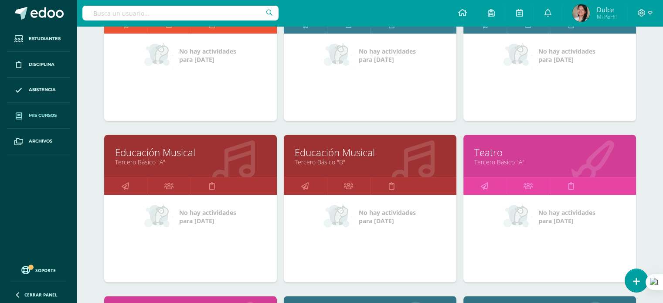
scroll to position [676, 0]
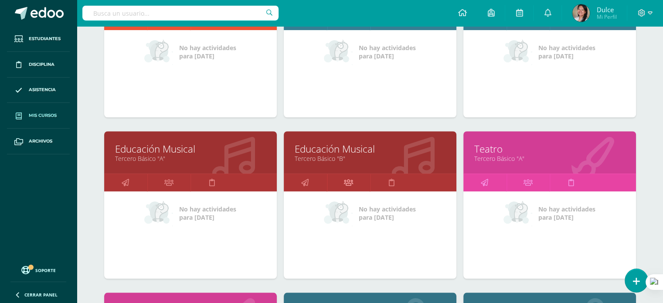
click at [347, 181] on icon at bounding box center [348, 182] width 9 height 17
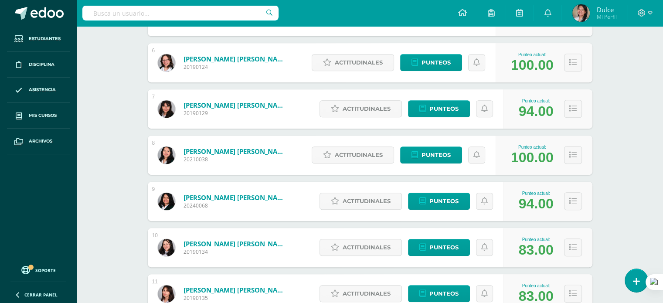
scroll to position [396, 0]
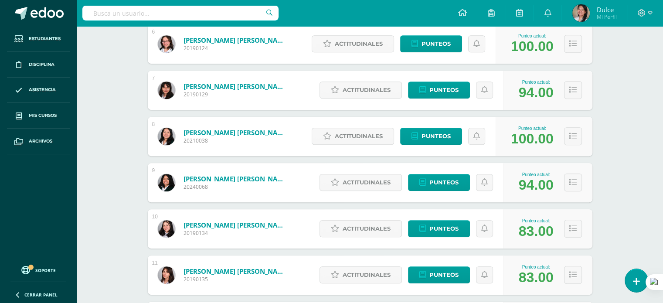
click at [637, 169] on div "Educación Musical Tercero Básico "B" Herramientas Detalle de asistencias Activi…" at bounding box center [370, 130] width 586 height 1000
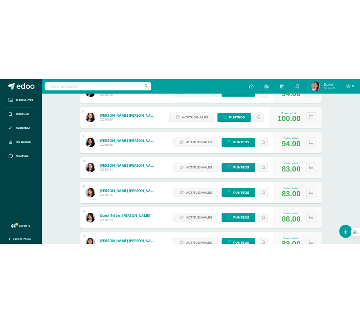
scroll to position [518, 0]
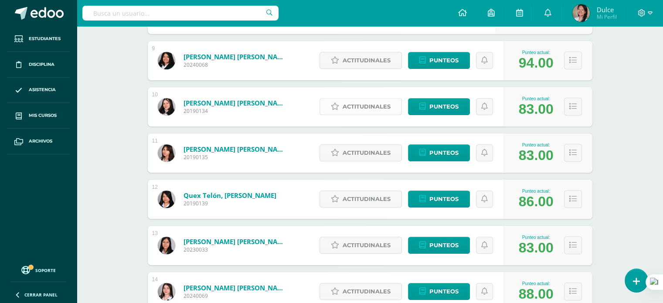
click at [377, 111] on span "Actitudinales" at bounding box center [367, 106] width 48 height 16
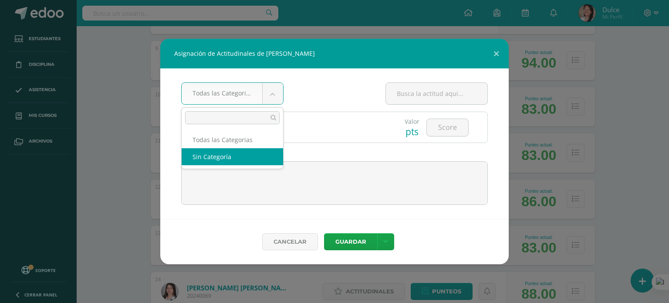
select select "None"
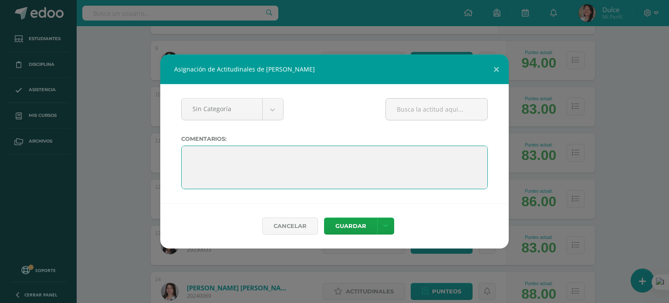
click at [241, 148] on textarea at bounding box center [334, 168] width 307 height 44
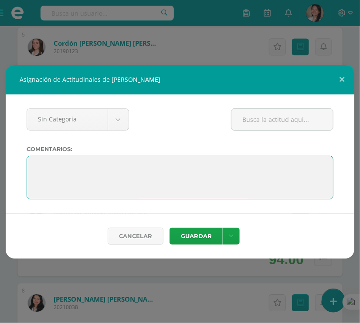
click at [70, 166] on textarea at bounding box center [180, 178] width 307 height 44
click at [98, 172] on textarea at bounding box center [180, 178] width 307 height 44
click at [209, 167] on textarea at bounding box center [180, 178] width 307 height 44
type textarea "C"
click at [226, 173] on textarea at bounding box center [180, 178] width 307 height 44
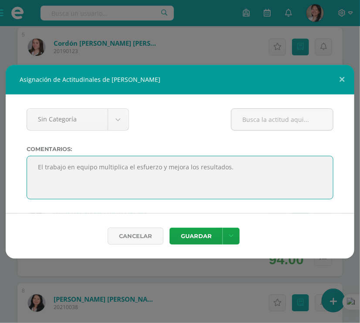
click at [232, 170] on textarea at bounding box center [180, 178] width 307 height 44
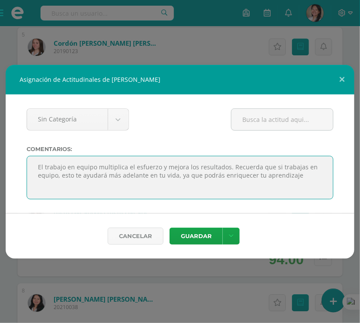
click at [295, 175] on textarea at bounding box center [180, 178] width 307 height 44
click at [73, 177] on textarea at bounding box center [180, 178] width 307 height 44
click at [173, 186] on textarea at bounding box center [180, 178] width 307 height 44
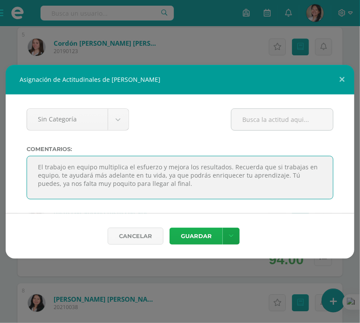
type textarea "El trabajo en equipo multiplica el esfuerzo y mejora los resultados. Recuerda q…"
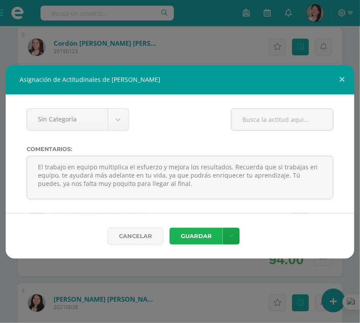
click at [188, 233] on button "Guardar" at bounding box center [196, 236] width 53 height 17
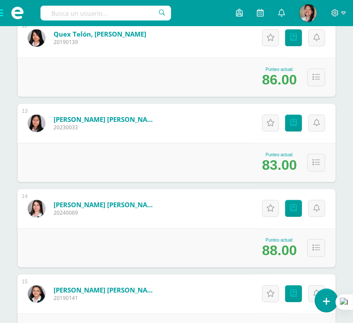
scroll to position [1102, 0]
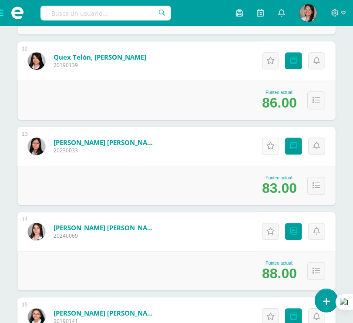
click at [272, 150] on link "Actitudinales" at bounding box center [270, 146] width 17 height 17
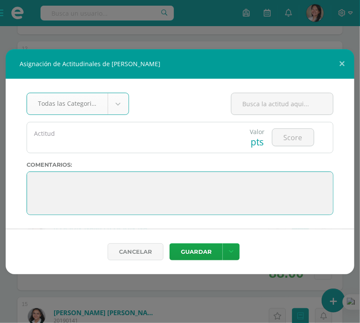
click at [147, 180] on textarea at bounding box center [180, 194] width 307 height 44
click at [69, 180] on textarea at bounding box center [180, 194] width 307 height 44
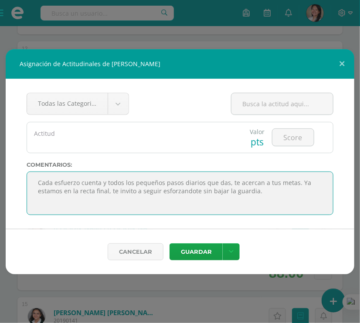
drag, startPoint x: 254, startPoint y: 190, endPoint x: 31, endPoint y: 184, distance: 224.1
click at [31, 184] on textarea at bounding box center [180, 194] width 307 height 44
click at [258, 195] on textarea at bounding box center [180, 194] width 307 height 44
type textarea "Cada esfuerzo cuenta y todos los pequeños pasos diarios que das, te acercan a t…"
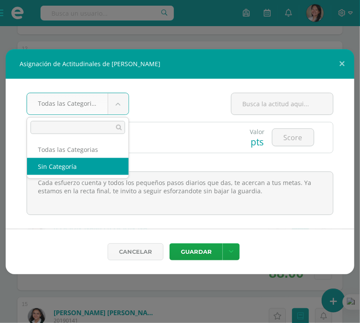
select select "None"
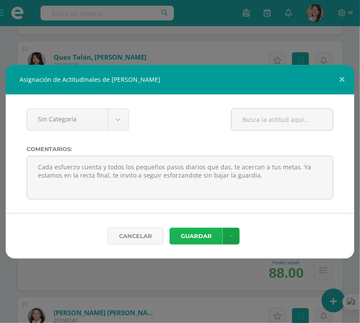
click at [197, 236] on button "Guardar" at bounding box center [196, 236] width 53 height 17
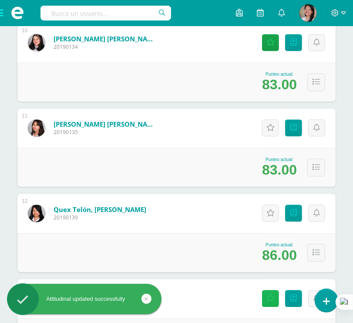
scroll to position [947, 0]
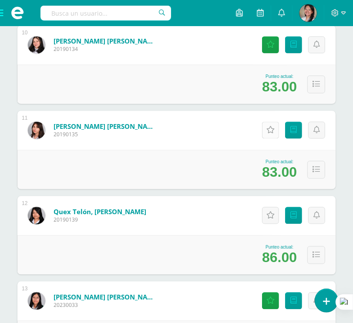
click at [270, 133] on icon at bounding box center [271, 129] width 8 height 7
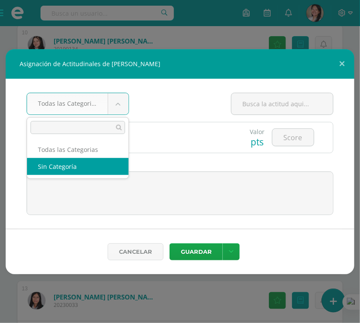
select select "None"
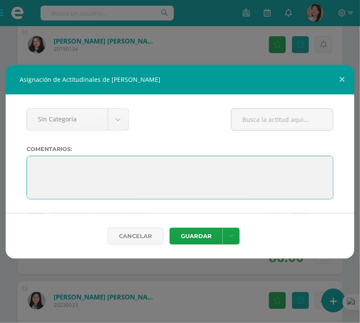
click at [73, 178] on textarea at bounding box center [180, 178] width 307 height 44
paste textarea "Cada esfuerzo cuenta y todos los pequeños pasos diarios que das, te acercan a t…"
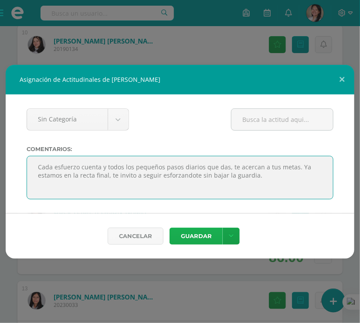
type textarea "Cada esfuerzo cuenta y todos los pequeños pasos diarios que das, te acercan a t…"
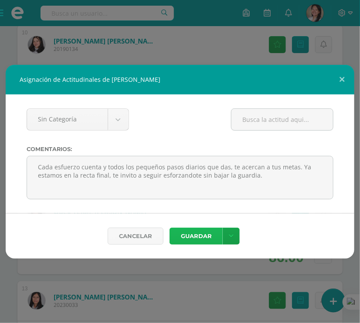
click at [201, 235] on button "Guardar" at bounding box center [196, 236] width 53 height 17
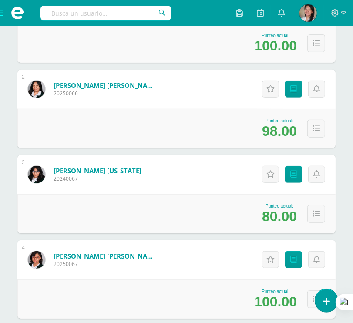
scroll to position [223, 0]
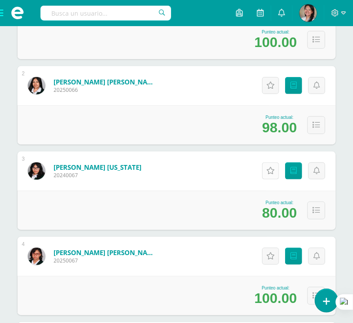
click at [272, 176] on link "Actitudinales" at bounding box center [270, 171] width 17 height 17
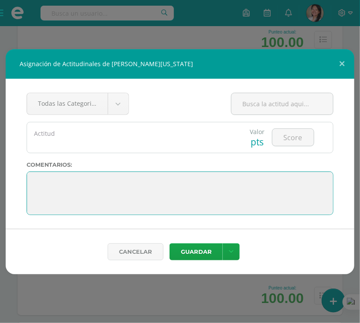
click at [157, 185] on textarea at bounding box center [180, 194] width 307 height 44
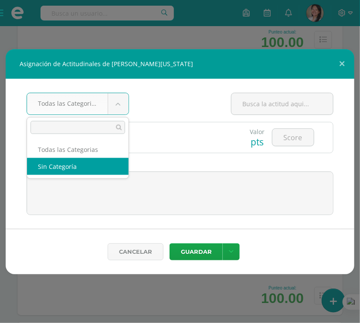
select select "None"
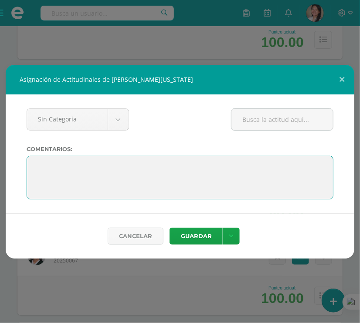
click at [82, 166] on textarea at bounding box center [180, 178] width 307 height 44
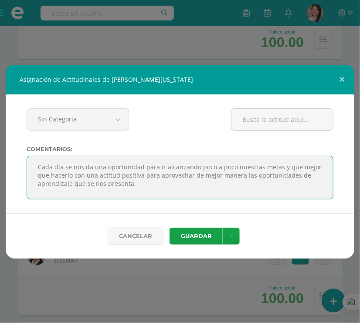
click at [294, 176] on textarea at bounding box center [180, 178] width 307 height 44
click at [305, 175] on textarea at bounding box center [180, 178] width 307 height 44
click at [208, 184] on textarea at bounding box center [180, 178] width 307 height 44
type textarea "Cada día se nos da una oportunidad para ir alcanzando poco a poco nuestras meta…"
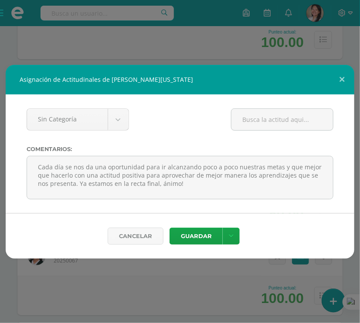
click at [204, 216] on div "Cancelar [GEOGRAPHIC_DATA] Guardar y poblar en todos mis cursos" at bounding box center [180, 236] width 349 height 45
click at [200, 235] on button "Guardar" at bounding box center [196, 236] width 53 height 17
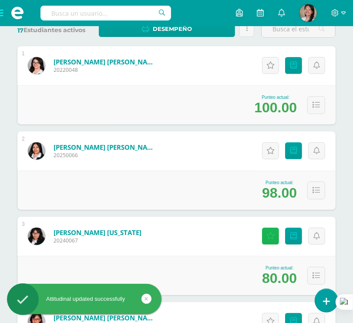
scroll to position [162, 0]
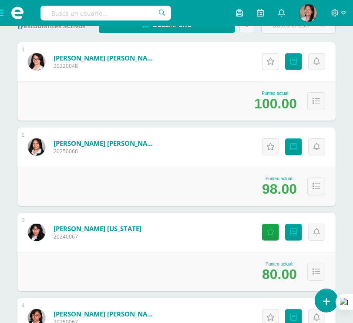
click at [271, 62] on icon at bounding box center [271, 61] width 8 height 7
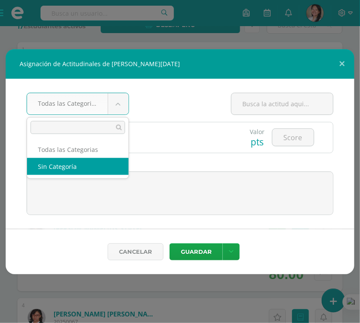
select select "None"
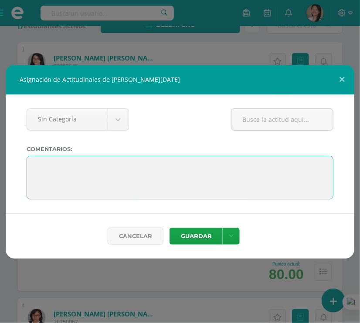
click at [68, 176] on textarea at bounding box center [180, 178] width 307 height 44
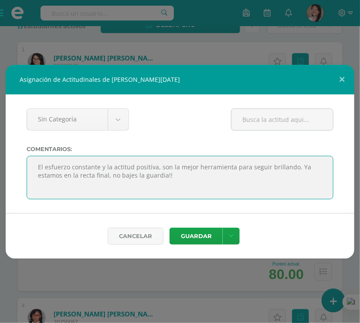
drag, startPoint x: 150, startPoint y: 176, endPoint x: 17, endPoint y: 157, distance: 134.3
click at [17, 157] on div "Sin Categoría Todas las Categorias Sin Categoría Actitud Valor pts Comentarios:" at bounding box center [180, 154] width 349 height 119
drag, startPoint x: 178, startPoint y: 177, endPoint x: 31, endPoint y: 159, distance: 148.0
click at [31, 159] on textarea at bounding box center [180, 178] width 307 height 44
click at [174, 180] on textarea at bounding box center [180, 178] width 307 height 44
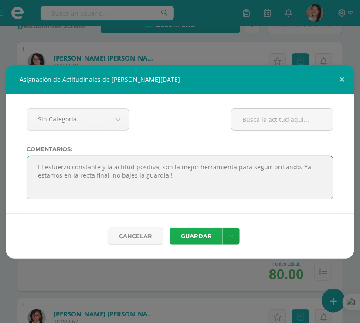
type textarea "El esfuerzo constante y la actitud positiva, son la mejor herramienta para segu…"
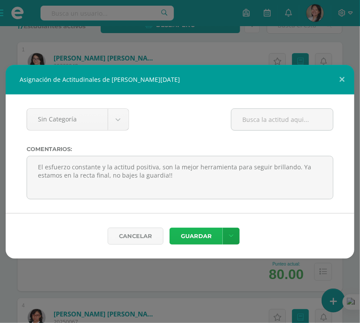
click at [199, 233] on button "Guardar" at bounding box center [196, 236] width 53 height 17
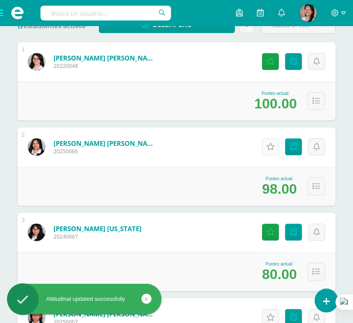
click at [268, 149] on icon at bounding box center [271, 146] width 8 height 7
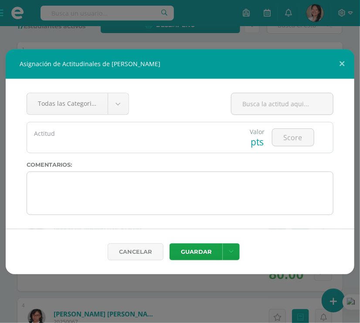
drag, startPoint x: 196, startPoint y: 168, endPoint x: 192, endPoint y: 178, distance: 10.5
click at [192, 178] on div "Todas las Categorias Todas las Categorias Sin Categoría Actitud Valor pts" at bounding box center [180, 154] width 349 height 150
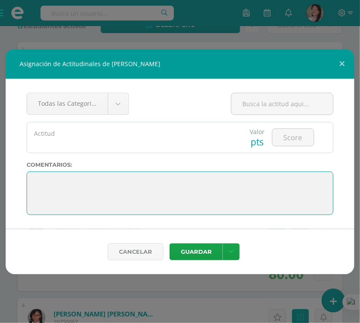
click at [192, 178] on textarea at bounding box center [180, 194] width 307 height 44
paste textarea "El esfuerzo constante y la actitud positiva, son la mejor herramienta para segu…"
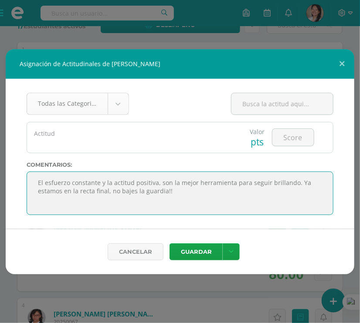
type textarea "El esfuerzo constante y la actitud positiva, son la mejor herramienta para segu…"
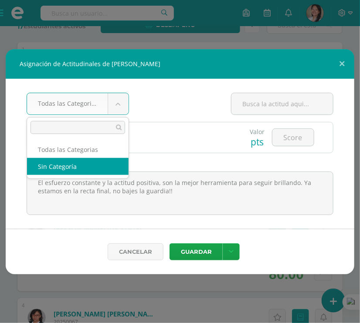
select select "None"
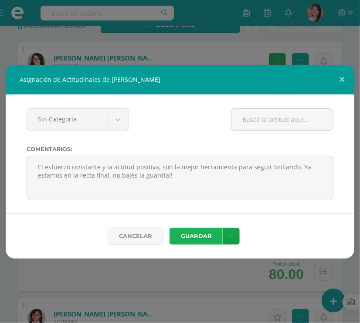
click at [193, 237] on button "Guardar" at bounding box center [196, 236] width 53 height 17
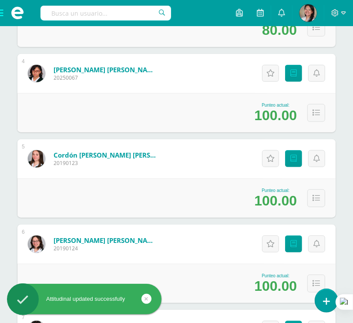
scroll to position [408, 0]
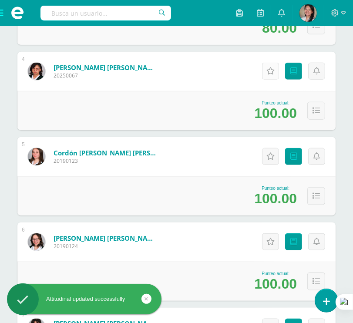
click at [273, 77] on link "Actitudinales" at bounding box center [270, 71] width 17 height 17
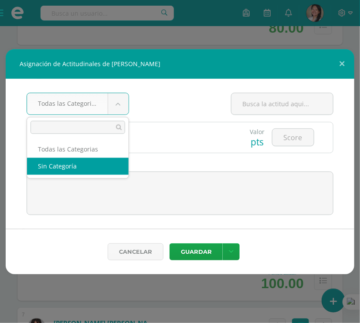
drag, startPoint x: 71, startPoint y: 178, endPoint x: 71, endPoint y: 167, distance: 11.3
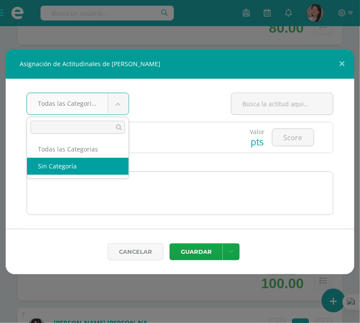
select select "None"
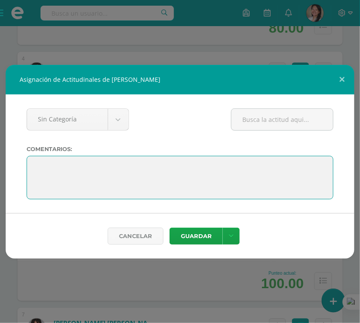
click at [71, 167] on textarea at bounding box center [180, 178] width 307 height 44
paste textarea "El esfuerzo constante y la actitud positiva, son la mejor herramienta para segu…"
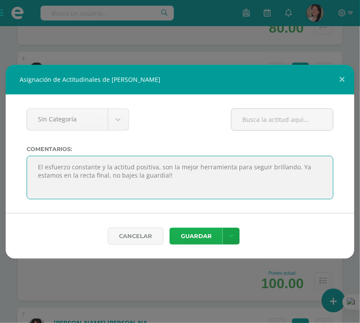
type textarea "El esfuerzo constante y la actitud positiva, son la mejor herramienta para segu…"
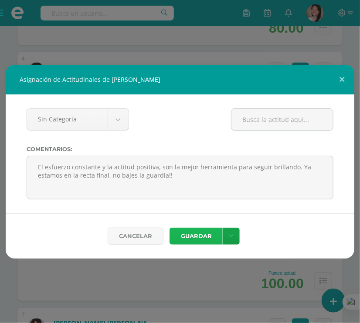
click at [190, 235] on button "Guardar" at bounding box center [196, 236] width 53 height 17
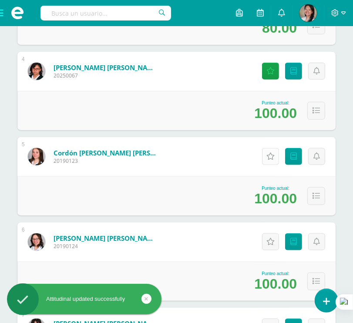
click at [268, 155] on icon at bounding box center [271, 156] width 8 height 7
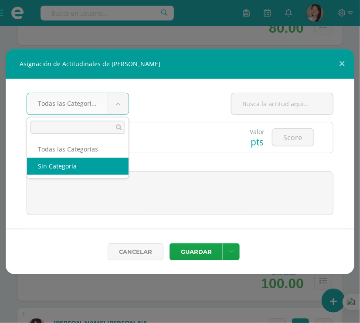
select select "None"
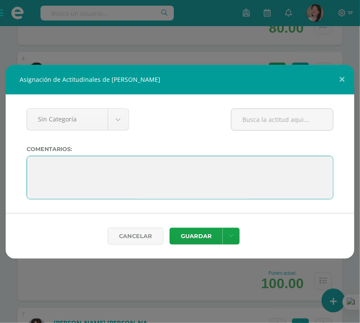
click at [74, 170] on textarea at bounding box center [180, 178] width 307 height 44
paste textarea "El esfuerzo constante y la actitud positiva, son la mejor herramienta para segu…"
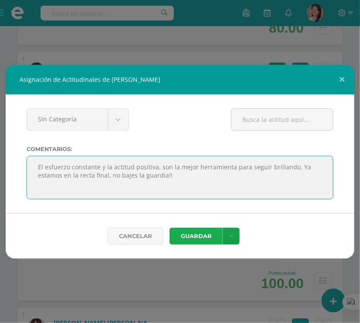
type textarea "El esfuerzo constante y la actitud positiva, son la mejor herramienta para segu…"
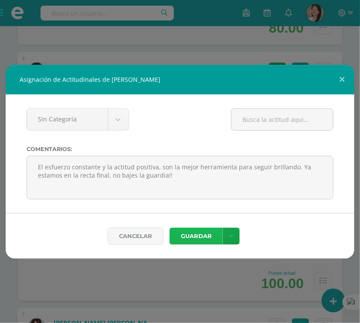
click at [195, 236] on button "Guardar" at bounding box center [196, 236] width 53 height 17
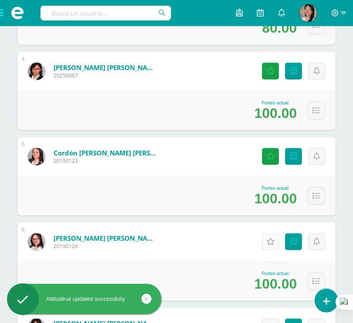
click at [271, 247] on link "Actitudinales" at bounding box center [270, 242] width 17 height 17
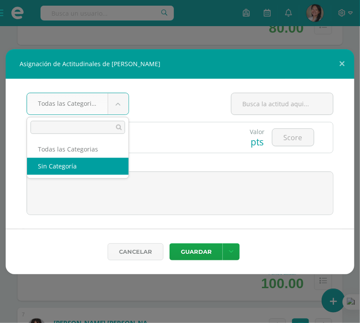
select select "None"
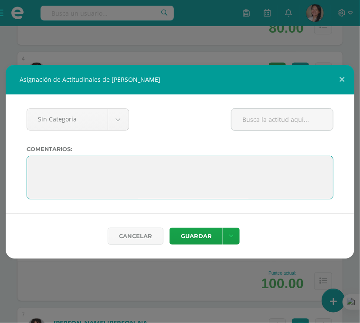
click at [78, 162] on textarea at bounding box center [180, 178] width 307 height 44
paste textarea "El esfuerzo constante y la actitud positiva, son la mejor herramienta para segu…"
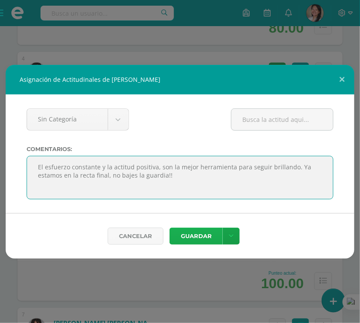
type textarea "El esfuerzo constante y la actitud positiva, son la mejor herramienta para segu…"
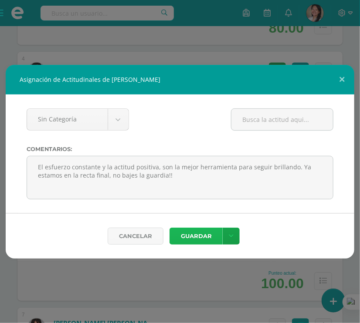
click at [192, 238] on button "Guardar" at bounding box center [196, 236] width 53 height 17
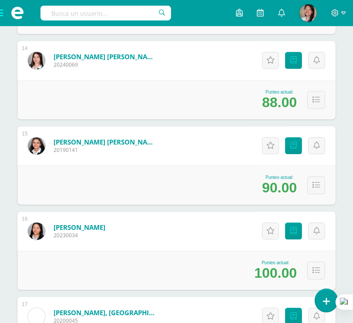
scroll to position [1280, 0]
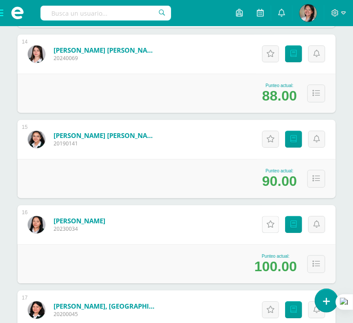
click at [267, 228] on link "Actitudinales" at bounding box center [270, 224] width 17 height 17
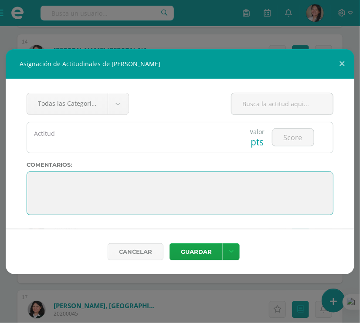
click at [215, 205] on textarea at bounding box center [180, 194] width 307 height 44
paste textarea "El esfuerzo constante y la actitud positiva, son la mejor herramienta para segu…"
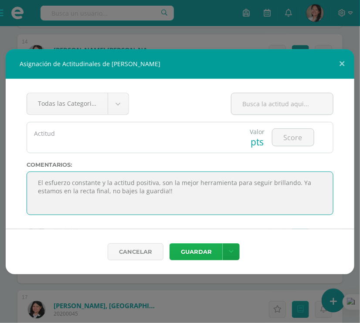
type textarea "El esfuerzo constante y la actitud positiva, son la mejor herramienta para segu…"
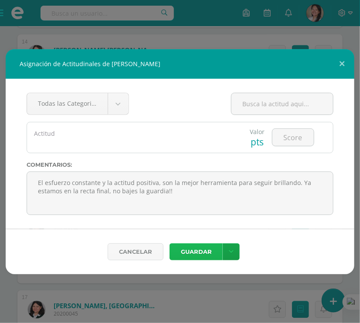
click at [199, 249] on button "Guardar" at bounding box center [196, 252] width 53 height 17
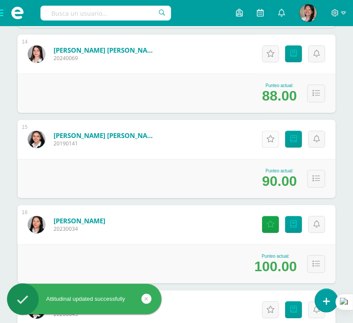
click at [274, 138] on icon at bounding box center [271, 139] width 8 height 7
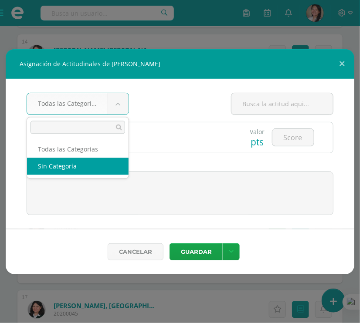
select select "None"
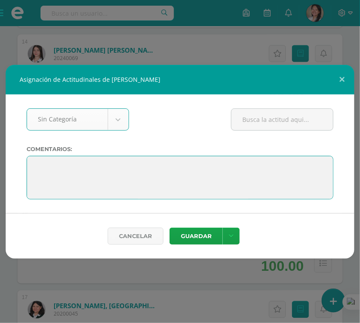
click at [88, 165] on textarea at bounding box center [180, 178] width 307 height 44
paste textarea "El esfuerzo constante y la actitud positiva, son la mejor herramienta para segu…"
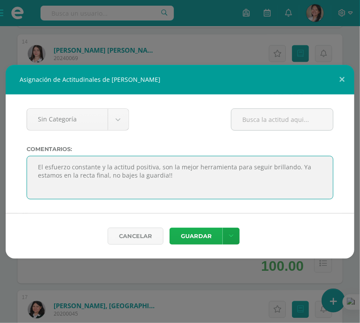
type textarea "El esfuerzo constante y la actitud positiva, son la mejor herramienta para segu…"
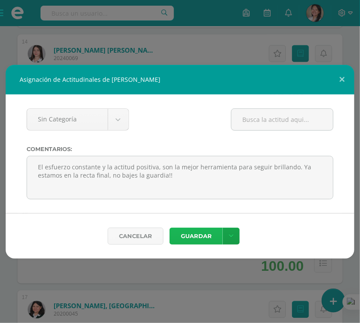
click at [202, 236] on button "Guardar" at bounding box center [196, 236] width 53 height 17
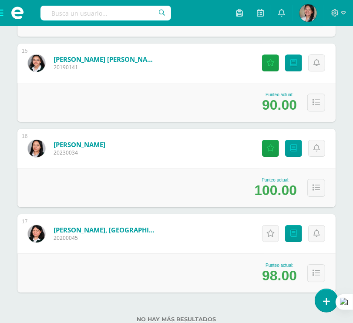
scroll to position [1384, 0]
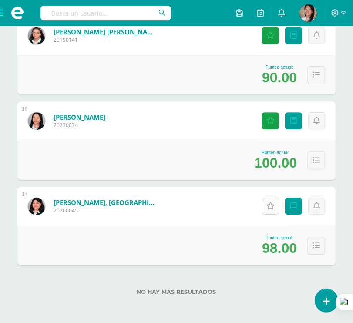
click at [276, 205] on link "Actitudinales" at bounding box center [270, 206] width 17 height 17
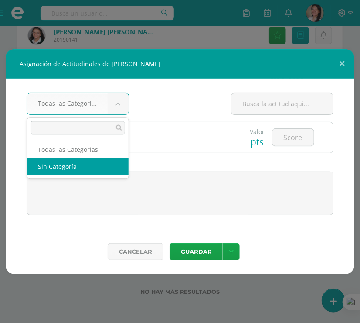
select select "None"
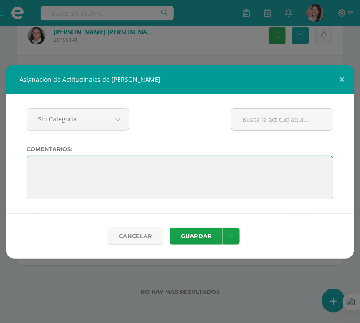
click at [96, 164] on textarea at bounding box center [180, 178] width 307 height 44
paste textarea "El esfuerzo constante y la actitud positiva, son la mejor herramienta para segu…"
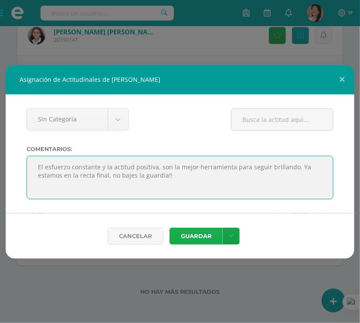
type textarea "El esfuerzo constante y la actitud positiva, son la mejor herramienta para segu…"
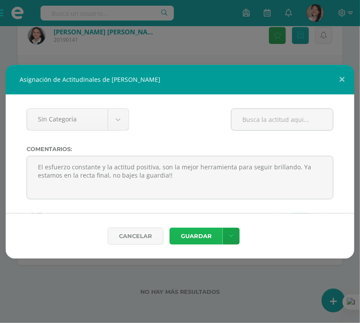
click at [188, 237] on button "Guardar" at bounding box center [196, 236] width 53 height 17
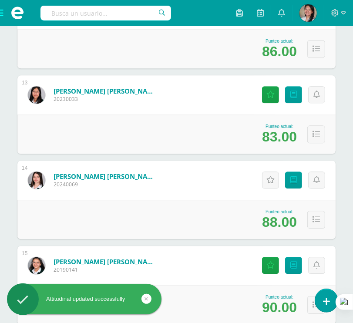
scroll to position [1157, 0]
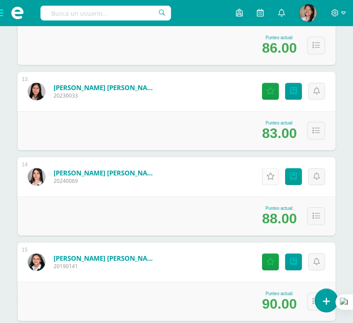
click at [263, 174] on link "Actitudinales" at bounding box center [270, 176] width 17 height 17
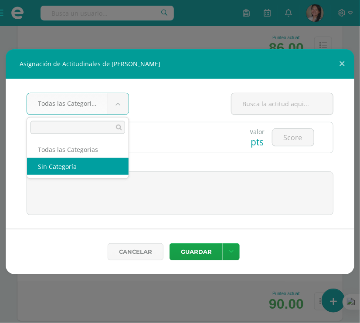
select select "None"
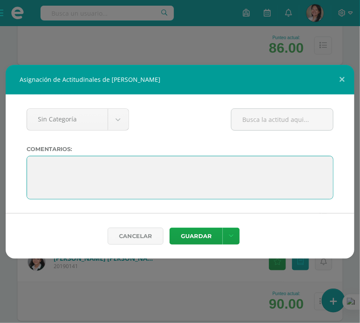
click at [90, 164] on textarea at bounding box center [180, 178] width 307 height 44
paste textarea "El esfuerzo constante y la actitud positiva, son la mejor herramienta para segu…"
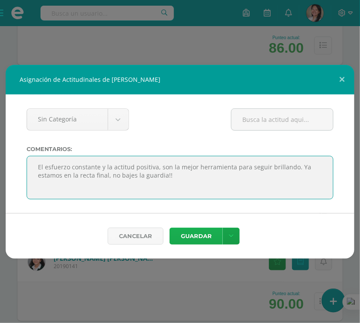
type textarea "El esfuerzo constante y la actitud positiva, son la mejor herramienta para segu…"
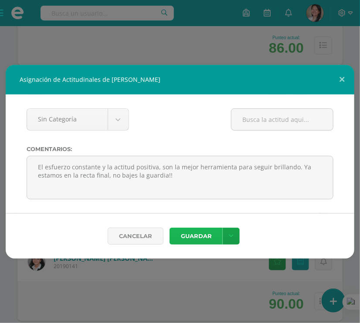
click at [198, 240] on button "Guardar" at bounding box center [196, 236] width 53 height 17
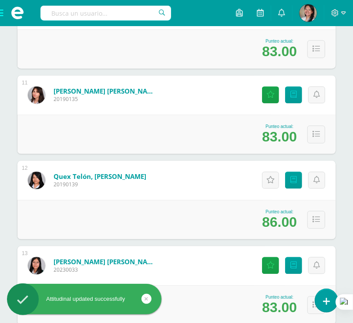
scroll to position [965, 0]
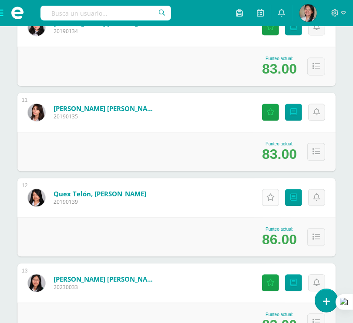
click at [270, 202] on link "Actitudinales" at bounding box center [270, 197] width 17 height 17
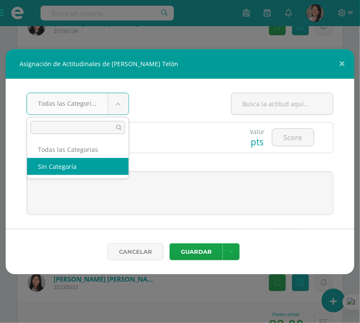
select select "None"
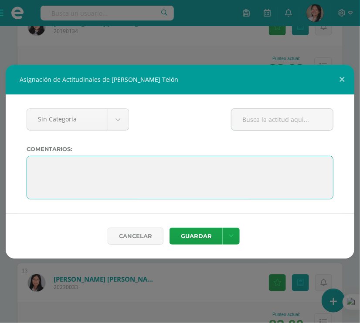
click at [98, 163] on textarea at bounding box center [180, 178] width 307 height 44
paste textarea "El esfuerzo constante y la actitud positiva, son la mejor herramienta para segu…"
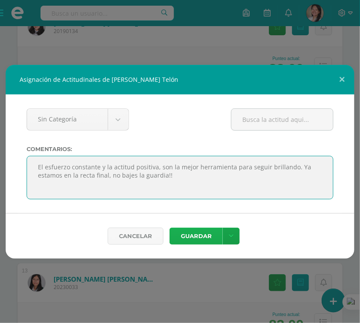
type textarea "El esfuerzo constante y la actitud positiva, son la mejor herramienta para segu…"
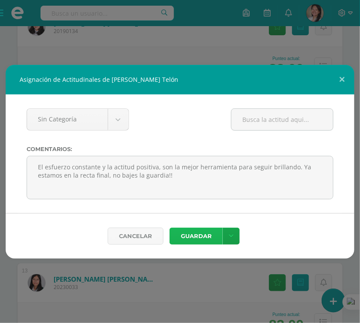
click at [194, 235] on button "Guardar" at bounding box center [196, 236] width 53 height 17
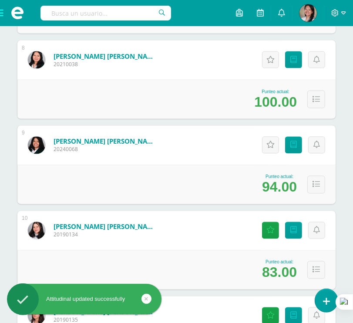
scroll to position [756, 0]
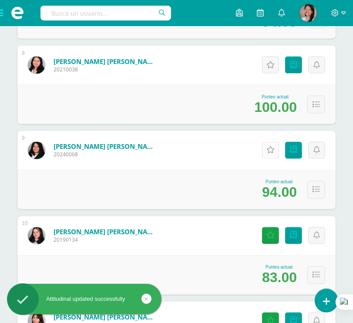
click at [269, 142] on link "Actitudinales" at bounding box center [270, 150] width 17 height 17
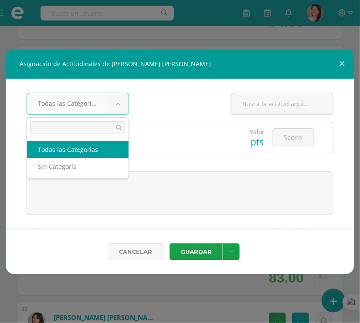
click at [113, 102] on body "Asignación de Actitudinales de [PERSON_NAME] [PERSON_NAME] Todas las Categorias…" at bounding box center [180, 97] width 360 height 1707
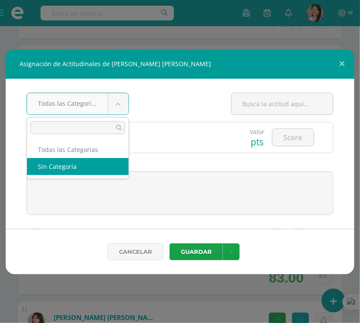
select select "None"
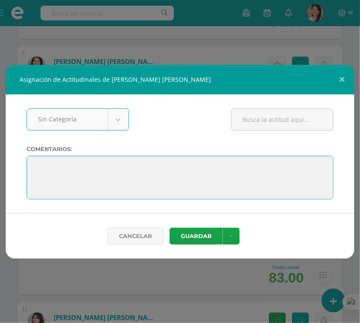
click at [87, 170] on textarea at bounding box center [180, 178] width 307 height 44
paste textarea "El esfuerzo constante y la actitud positiva, son la mejor herramienta para segu…"
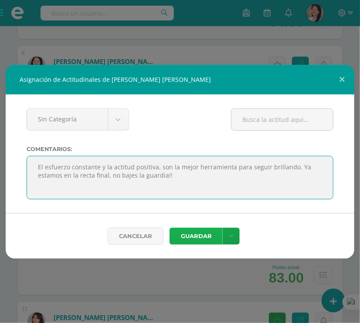
type textarea "El esfuerzo constante y la actitud positiva, son la mejor herramienta para segu…"
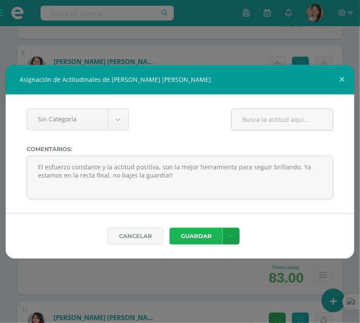
click at [181, 234] on button "Guardar" at bounding box center [196, 236] width 53 height 17
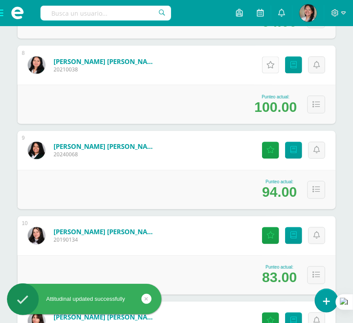
click at [272, 63] on icon at bounding box center [271, 64] width 8 height 7
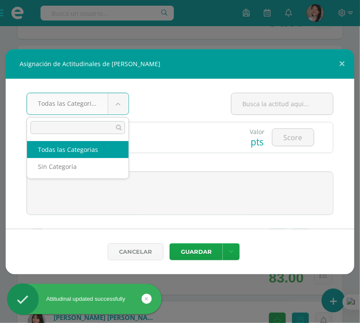
click at [115, 108] on body "Asignación de Actitudinales de [PERSON_NAME] Todas las Categorias Todas las Cat…" at bounding box center [180, 97] width 360 height 1707
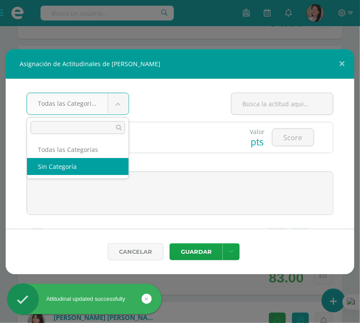
select select "None"
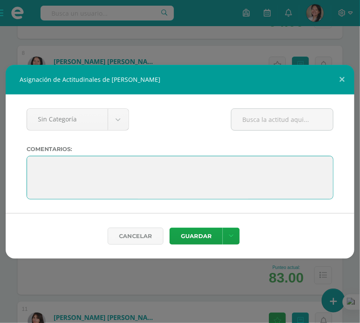
click at [67, 164] on textarea at bounding box center [180, 178] width 307 height 44
paste textarea "El esfuerzo constante y la actitud positiva, son la mejor herramienta para segu…"
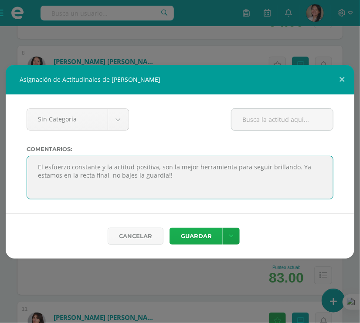
type textarea "El esfuerzo constante y la actitud positiva, son la mejor herramienta para segu…"
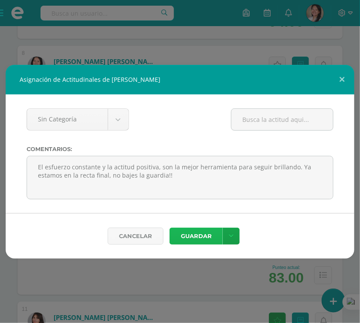
click at [211, 242] on button "Guardar" at bounding box center [196, 236] width 53 height 17
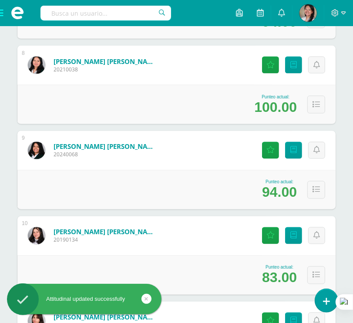
click at [338, 127] on div "Estudiantes (17) Unidad 3 Unidad 4 Unidad 2 Unidad 3 Unidad 1 17 Estudiantes ac…" at bounding box center [177, 147] width 326 height 1571
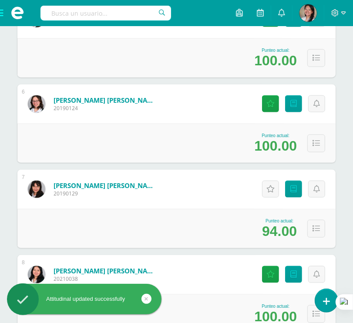
scroll to position [564, 0]
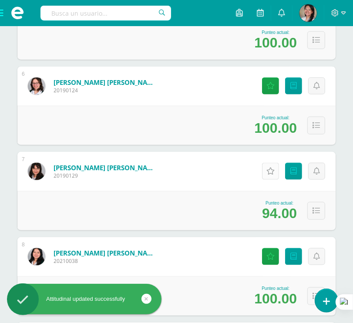
click at [271, 172] on icon at bounding box center [271, 171] width 8 height 7
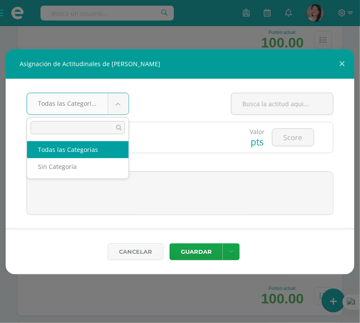
click at [120, 109] on body "Asignación de Actitudinales de [PERSON_NAME] Todas las Categorias Todas las Cat…" at bounding box center [180, 289] width 360 height 1707
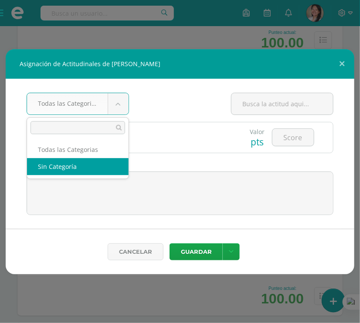
select select "None"
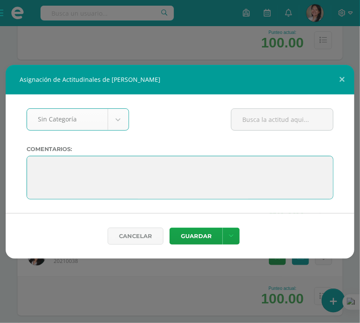
click at [78, 162] on textarea at bounding box center [180, 178] width 307 height 44
paste textarea "El esfuerzo constante y la actitud positiva, son la mejor herramienta para segu…"
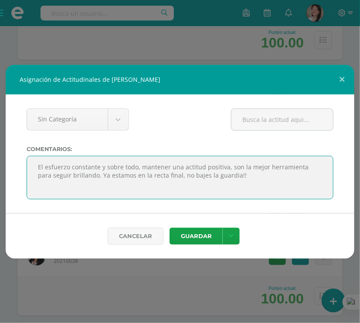
click at [234, 176] on textarea at bounding box center [180, 178] width 307 height 44
type textarea "El esfuerzo constante y sobre todo, mantener una actitud positiva, son la mejor…"
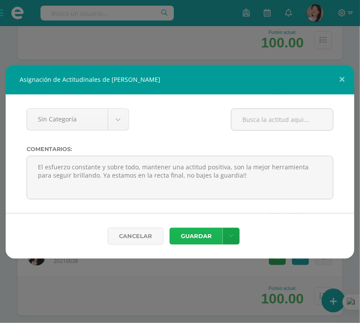
click at [202, 233] on button "Guardar" at bounding box center [196, 236] width 53 height 17
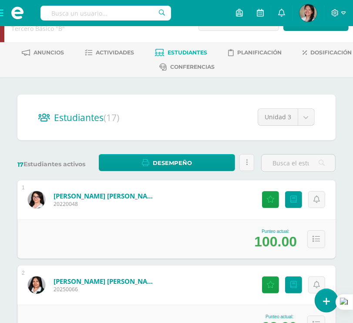
scroll to position [0, 0]
